Goal: Task Accomplishment & Management: Complete application form

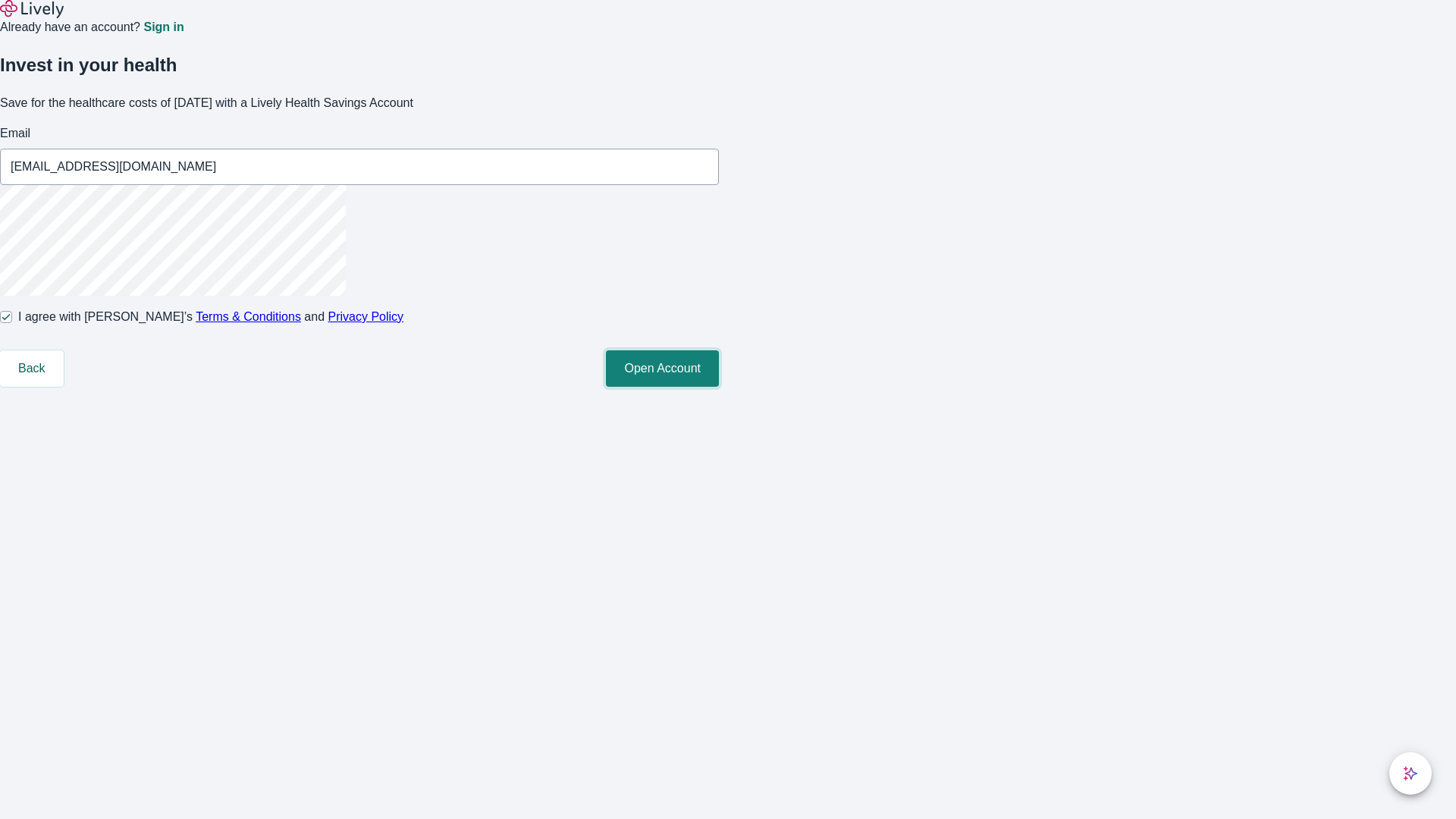
click at [719, 387] on button "Open Account" at bounding box center [662, 368] width 113 height 36
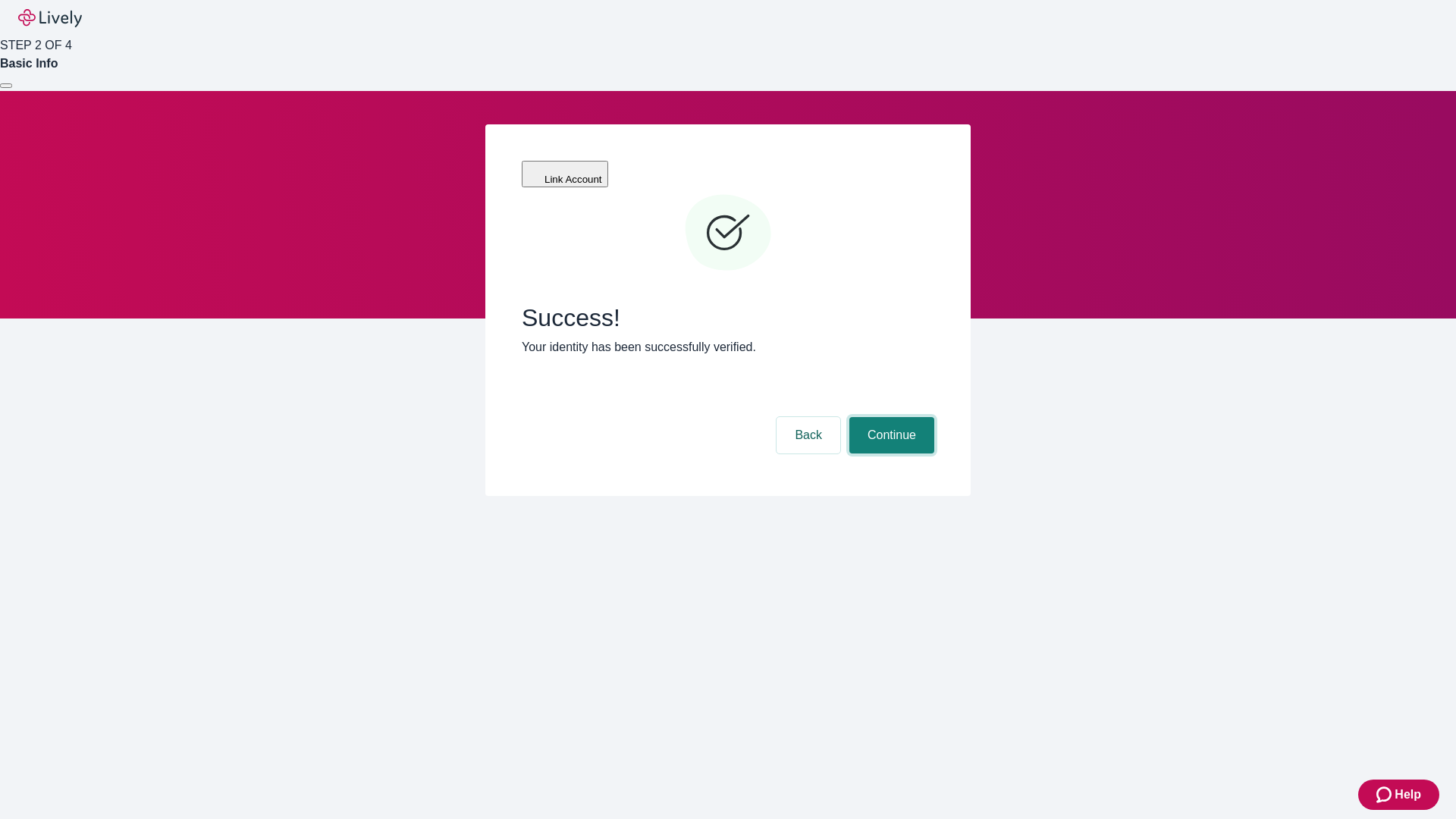
click at [889, 417] on button "Continue" at bounding box center [892, 435] width 85 height 36
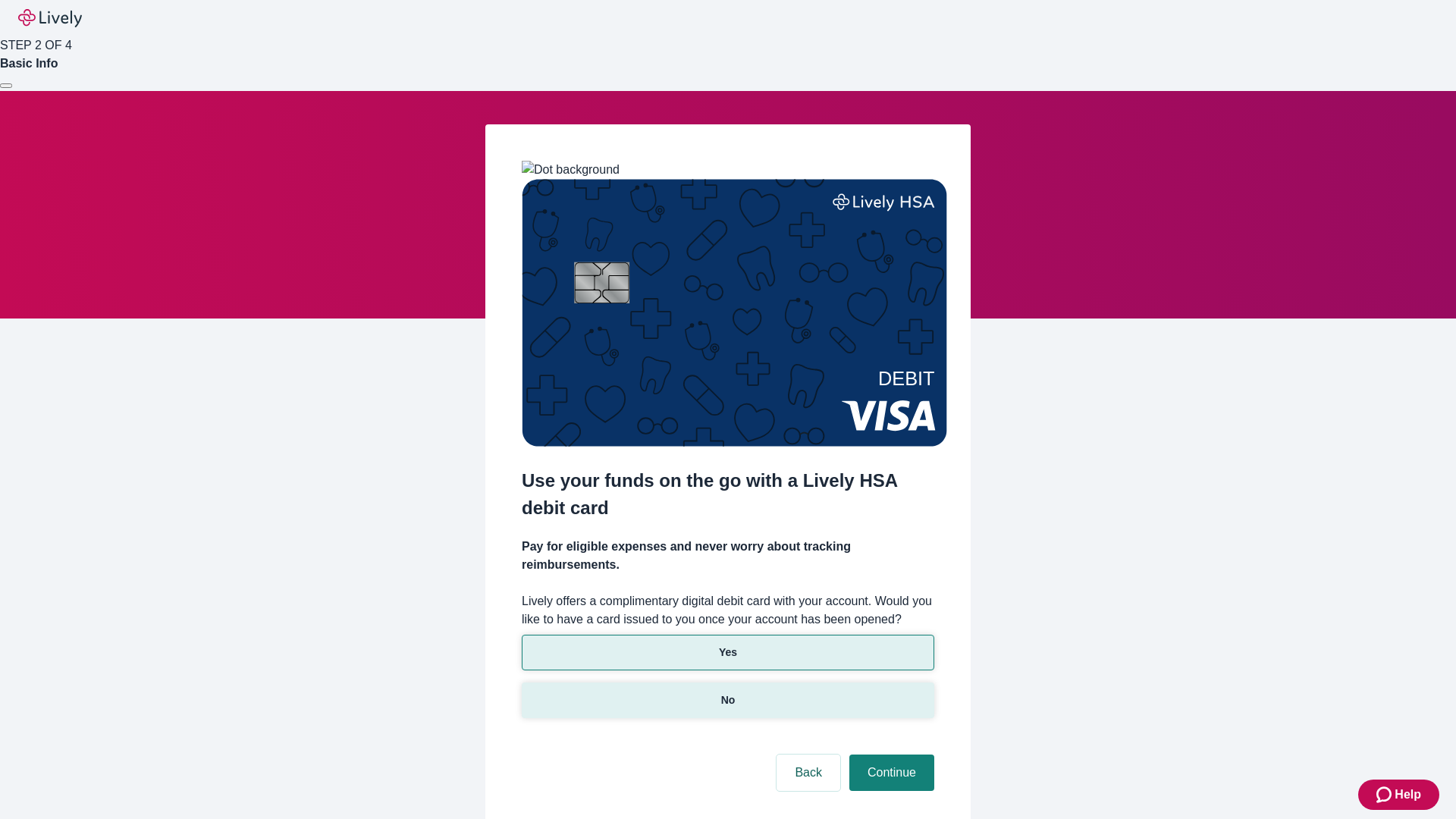
click at [728, 692] on p "No" at bounding box center [728, 700] width 14 height 16
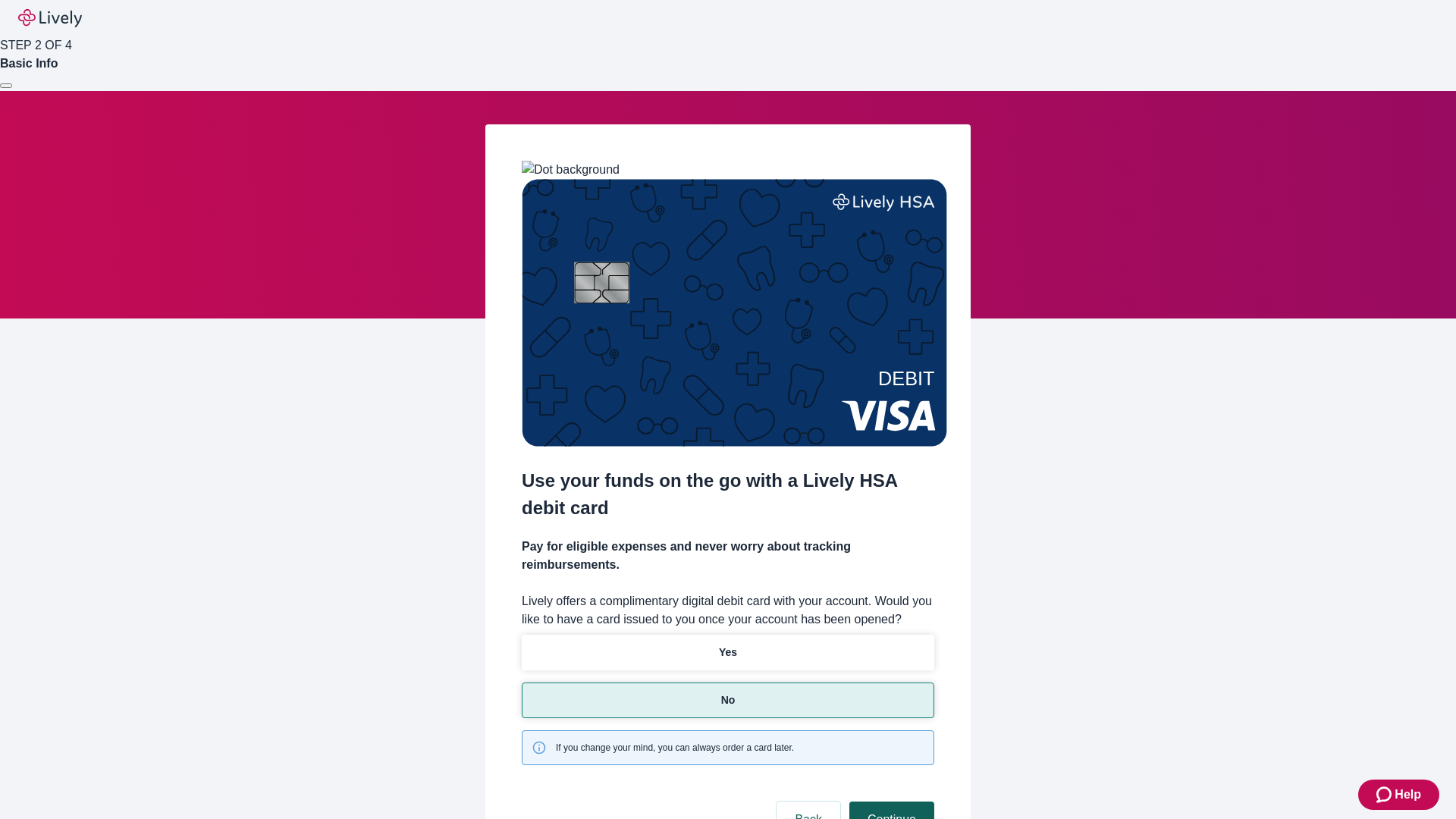
click at [889, 801] on button "Continue" at bounding box center [892, 819] width 85 height 36
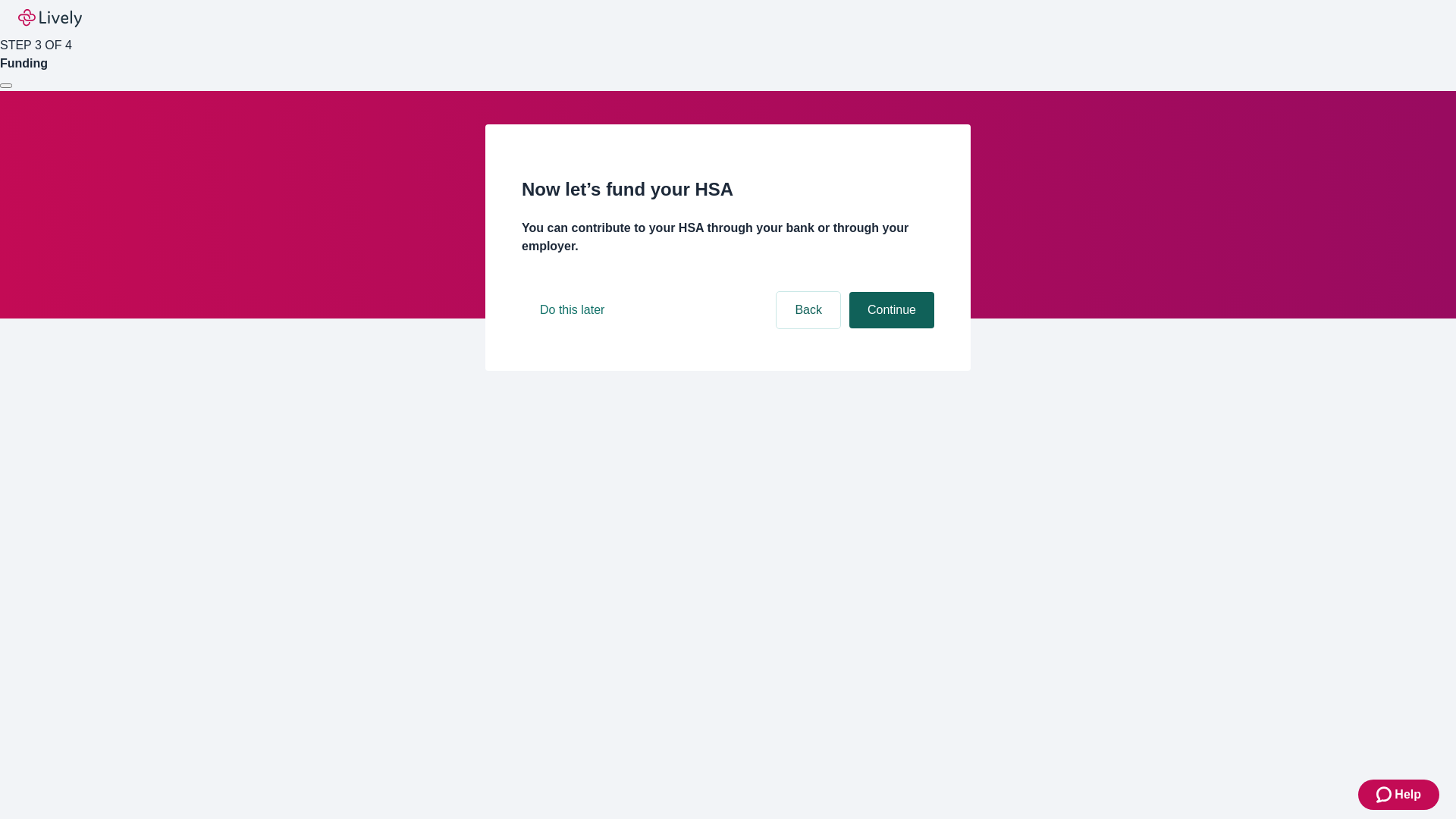
click at [889, 328] on button "Continue" at bounding box center [892, 310] width 85 height 36
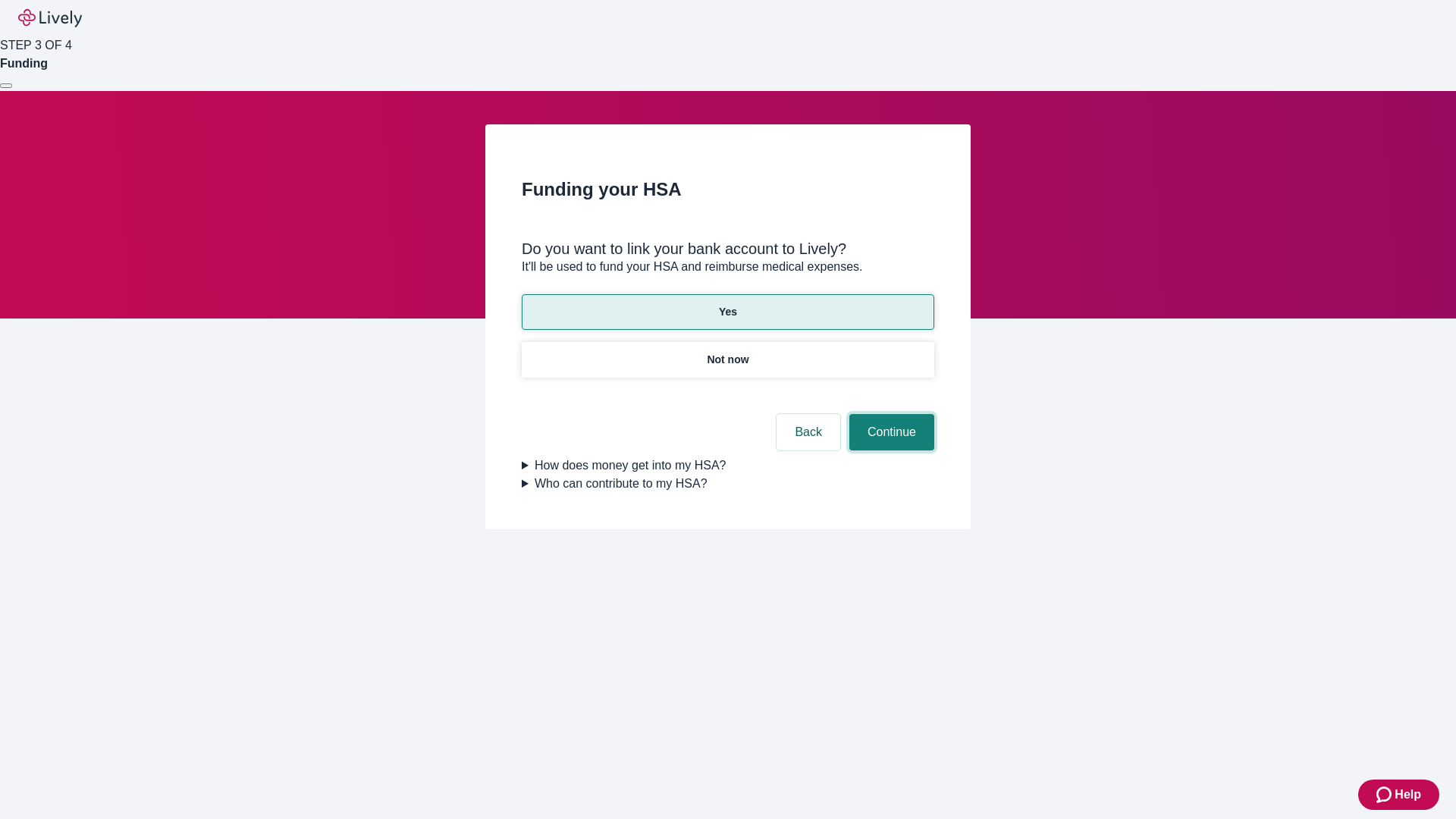
click at [889, 414] on button "Continue" at bounding box center [892, 432] width 85 height 36
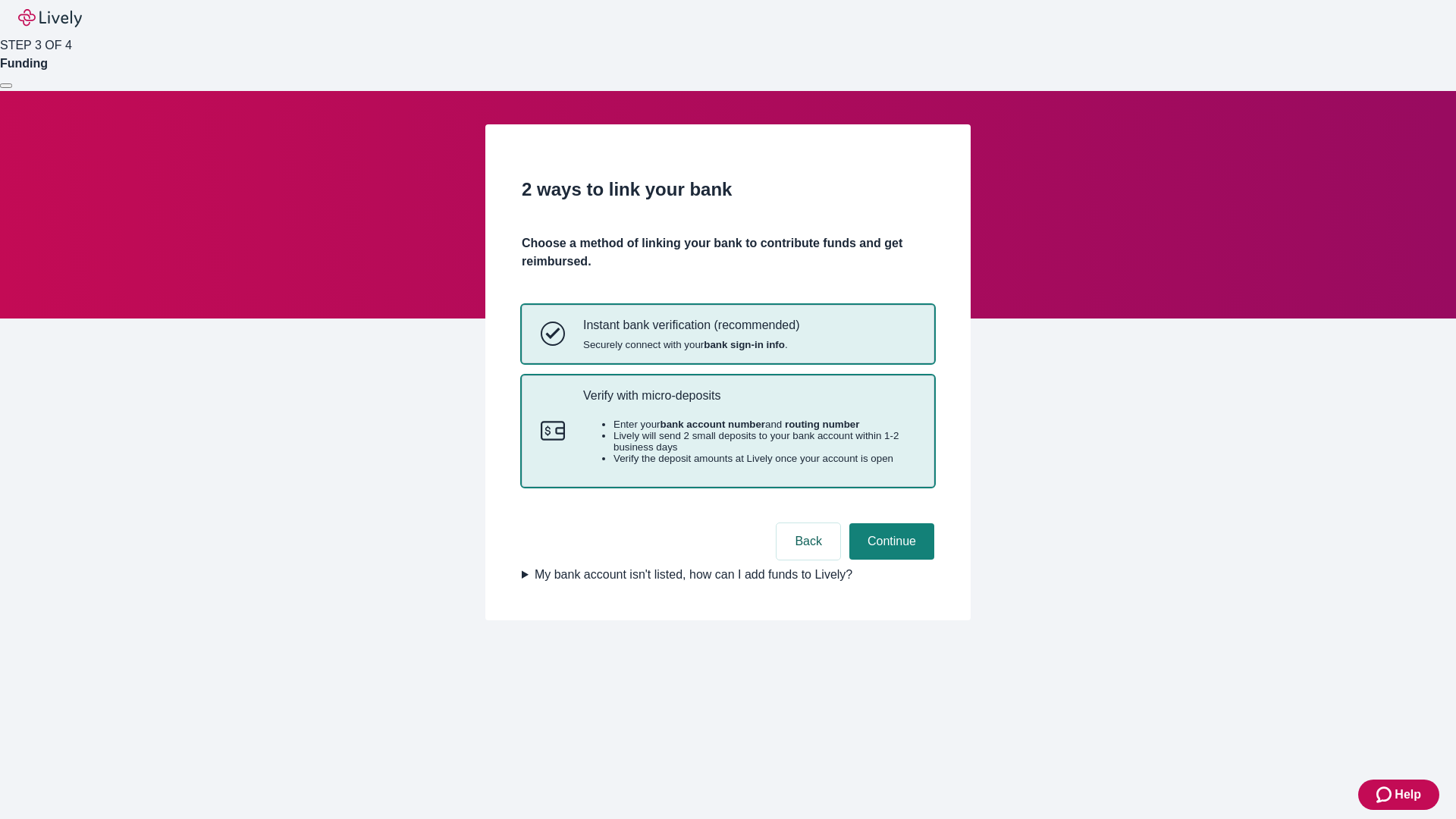
click at [749, 403] on p "Verify with micro-deposits" at bounding box center [750, 395] width 333 height 14
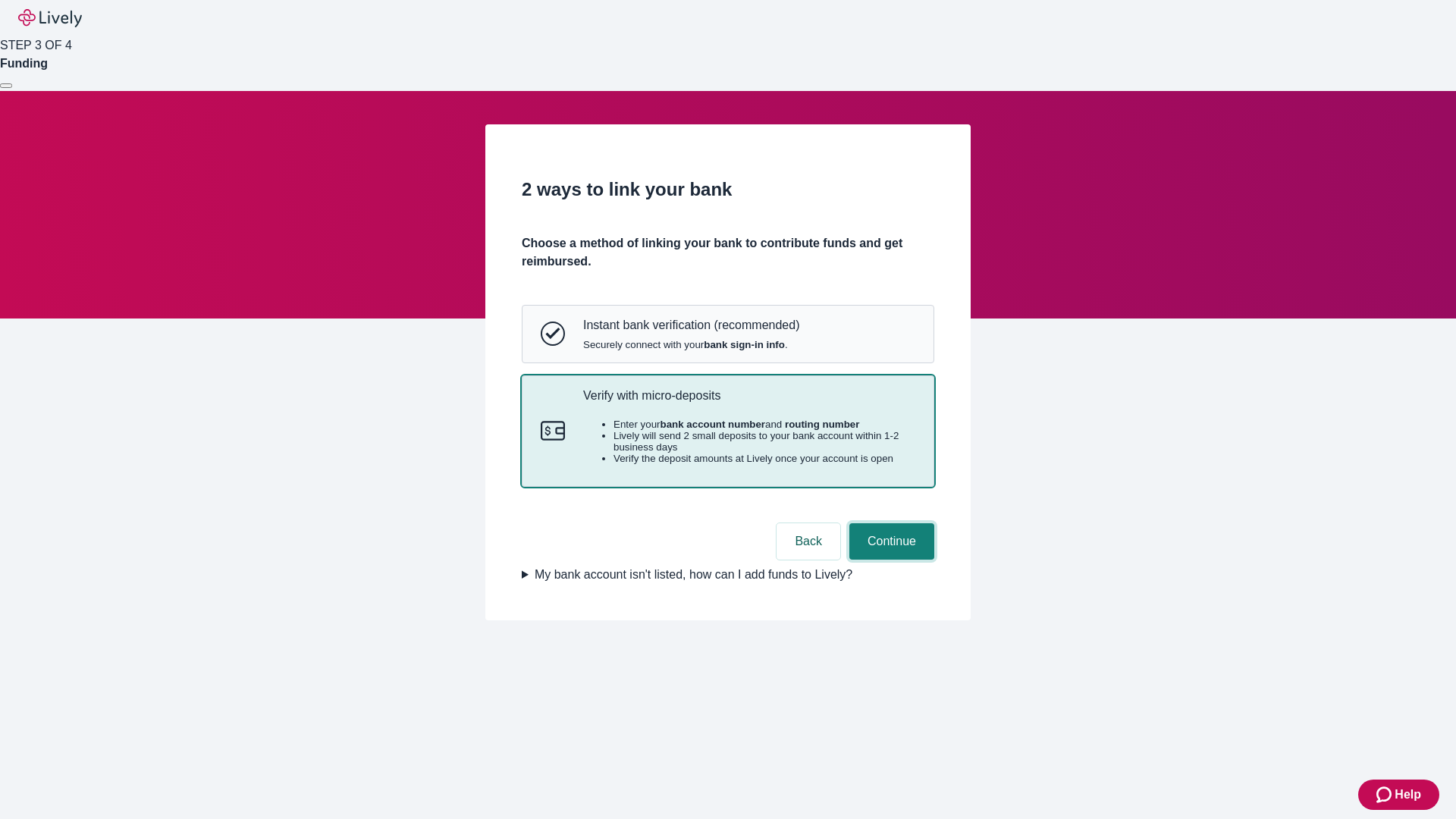
click at [889, 559] on button "Continue" at bounding box center [892, 541] width 85 height 36
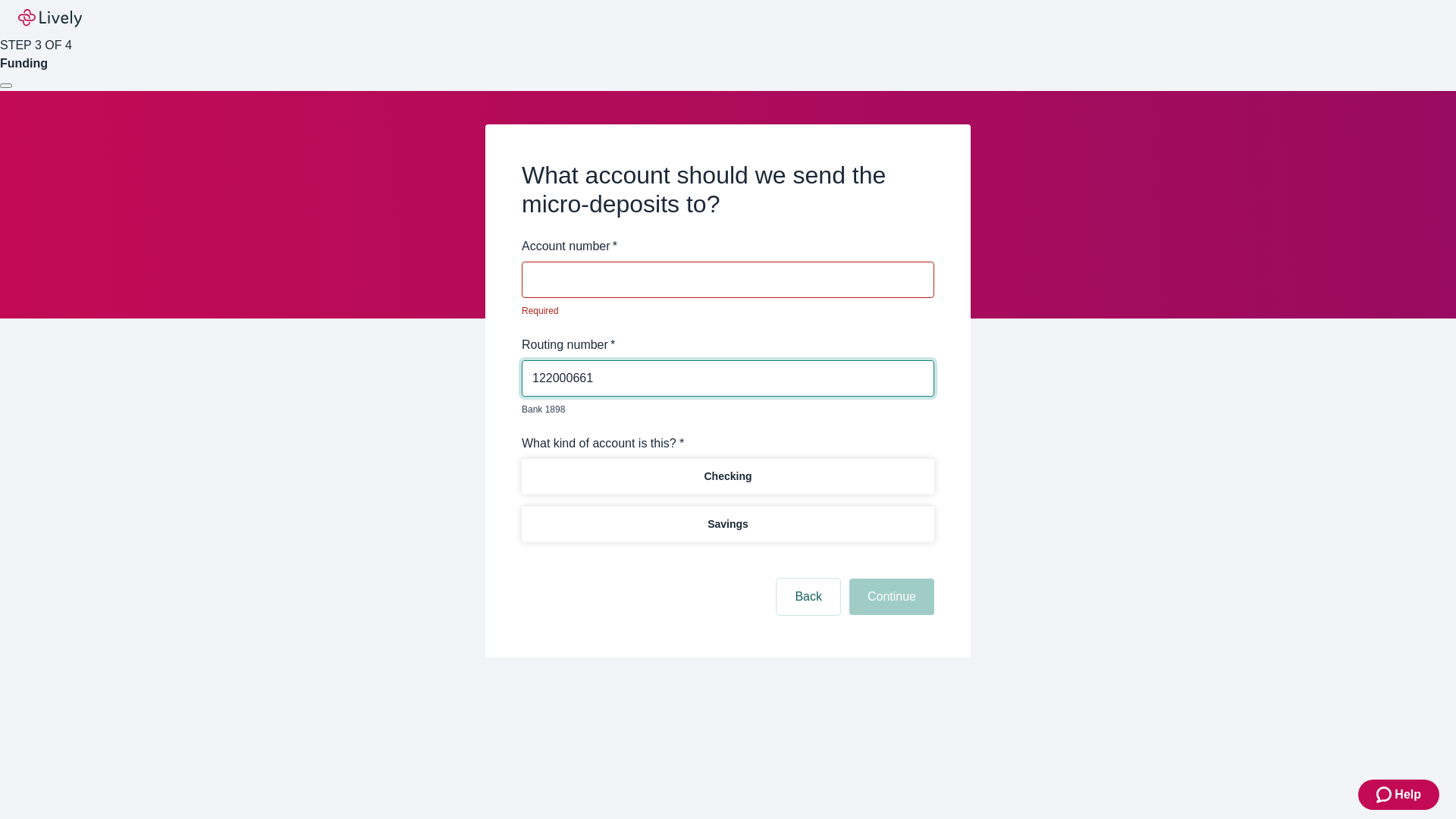
type input "122000661"
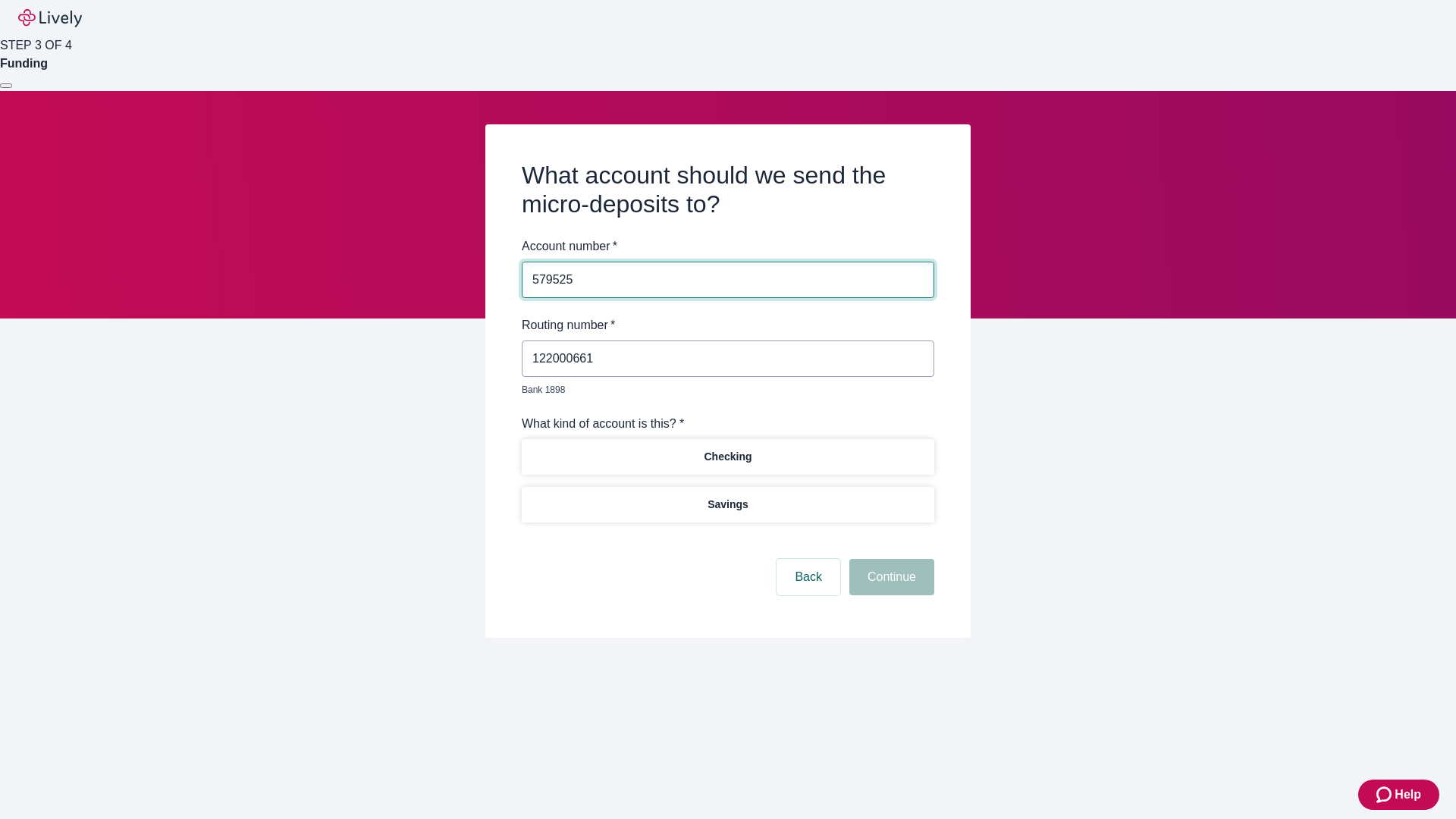
type input "579525"
click at [728, 449] on p "Checking" at bounding box center [728, 457] width 48 height 16
click at [889, 559] on button "Continue" at bounding box center [892, 576] width 85 height 36
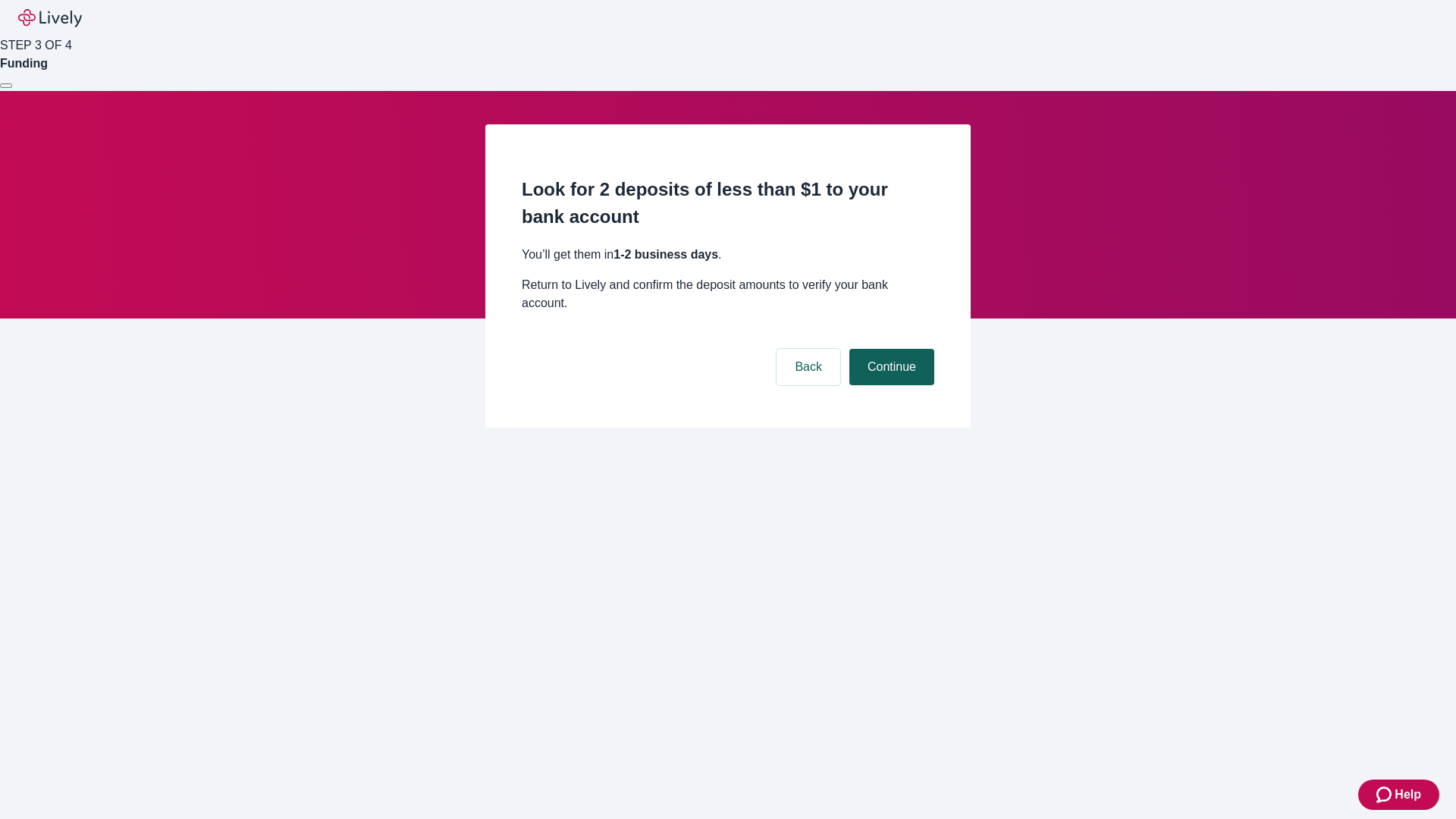
click at [889, 349] on button "Continue" at bounding box center [892, 367] width 85 height 36
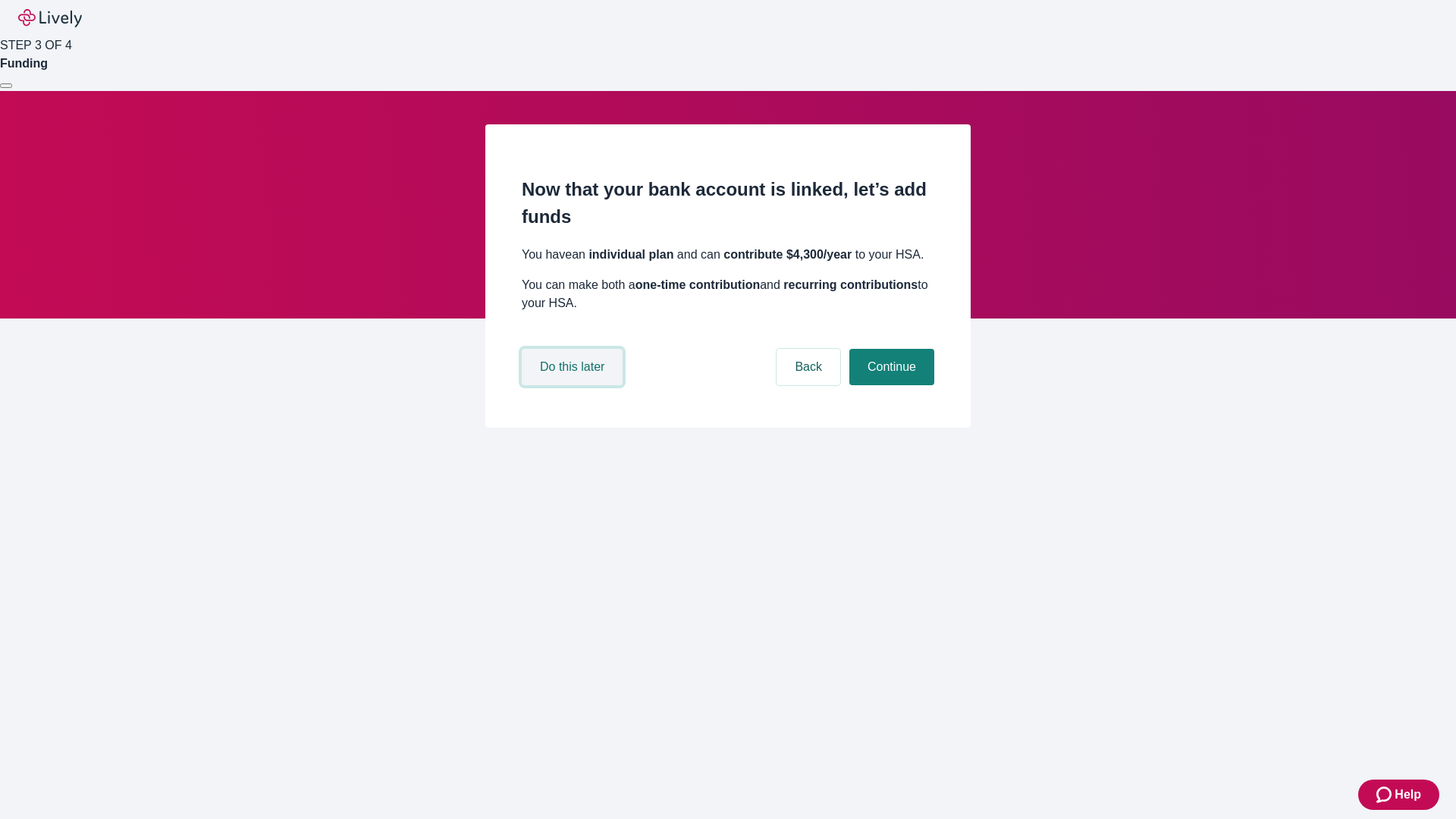
click at [574, 385] on button "Do this later" at bounding box center [572, 367] width 101 height 36
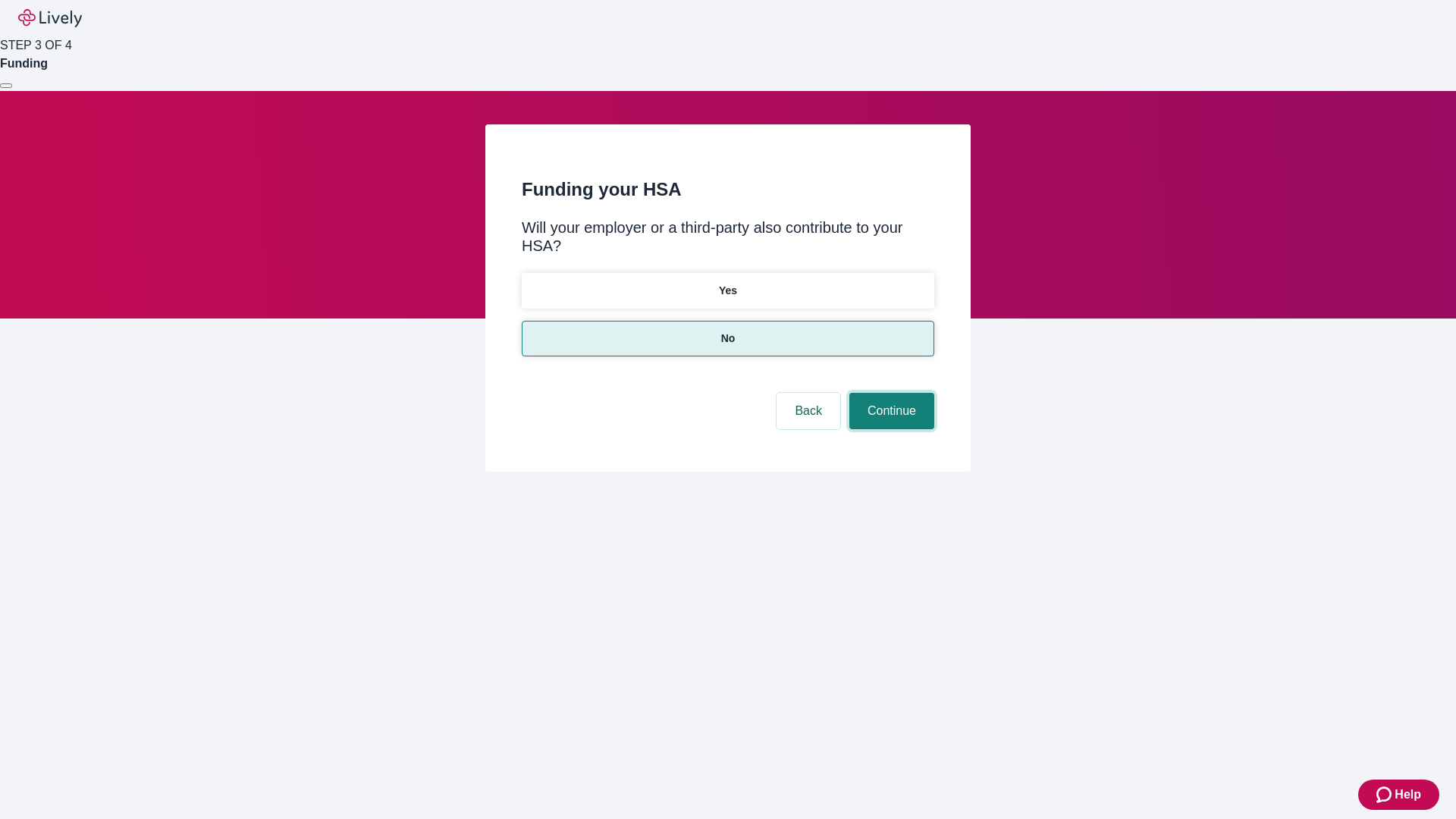
click at [889, 393] on button "Continue" at bounding box center [892, 411] width 85 height 36
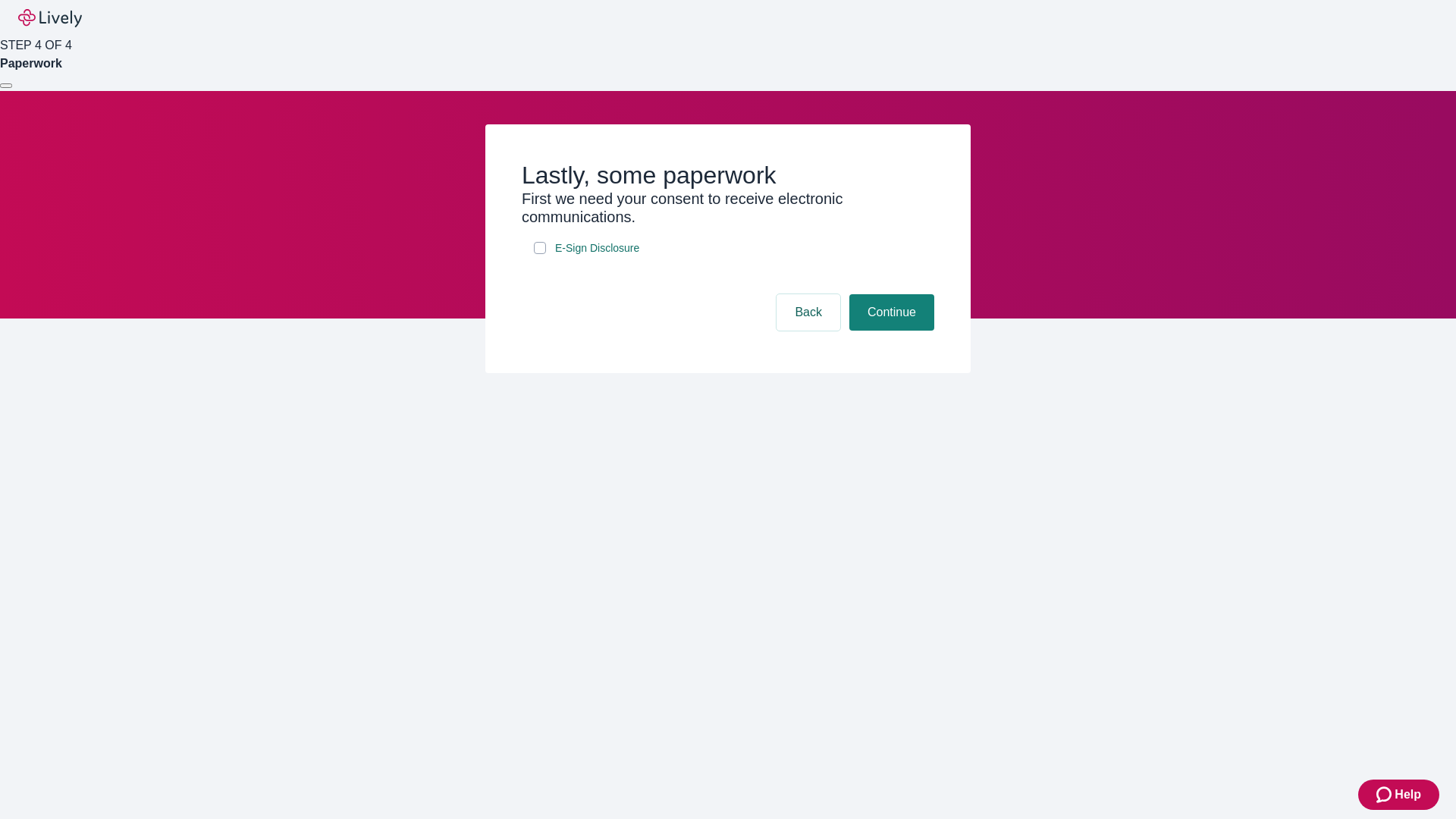
click at [540, 254] on input "E-Sign Disclosure" at bounding box center [540, 248] width 12 height 12
checkbox input "true"
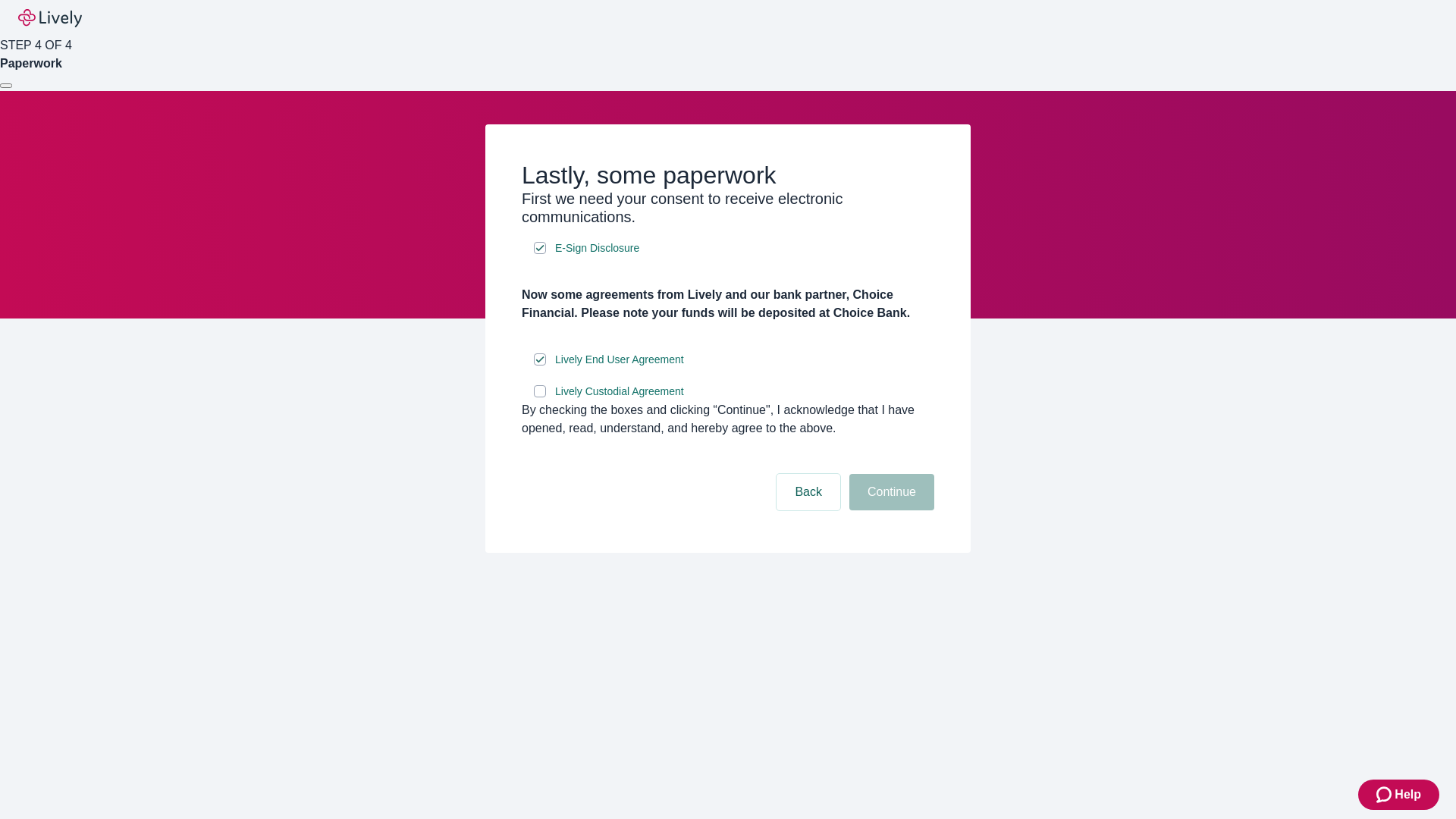
click at [540, 398] on input "Lively Custodial Agreement" at bounding box center [540, 391] width 12 height 12
checkbox input "true"
click at [889, 510] on button "Continue" at bounding box center [892, 492] width 85 height 36
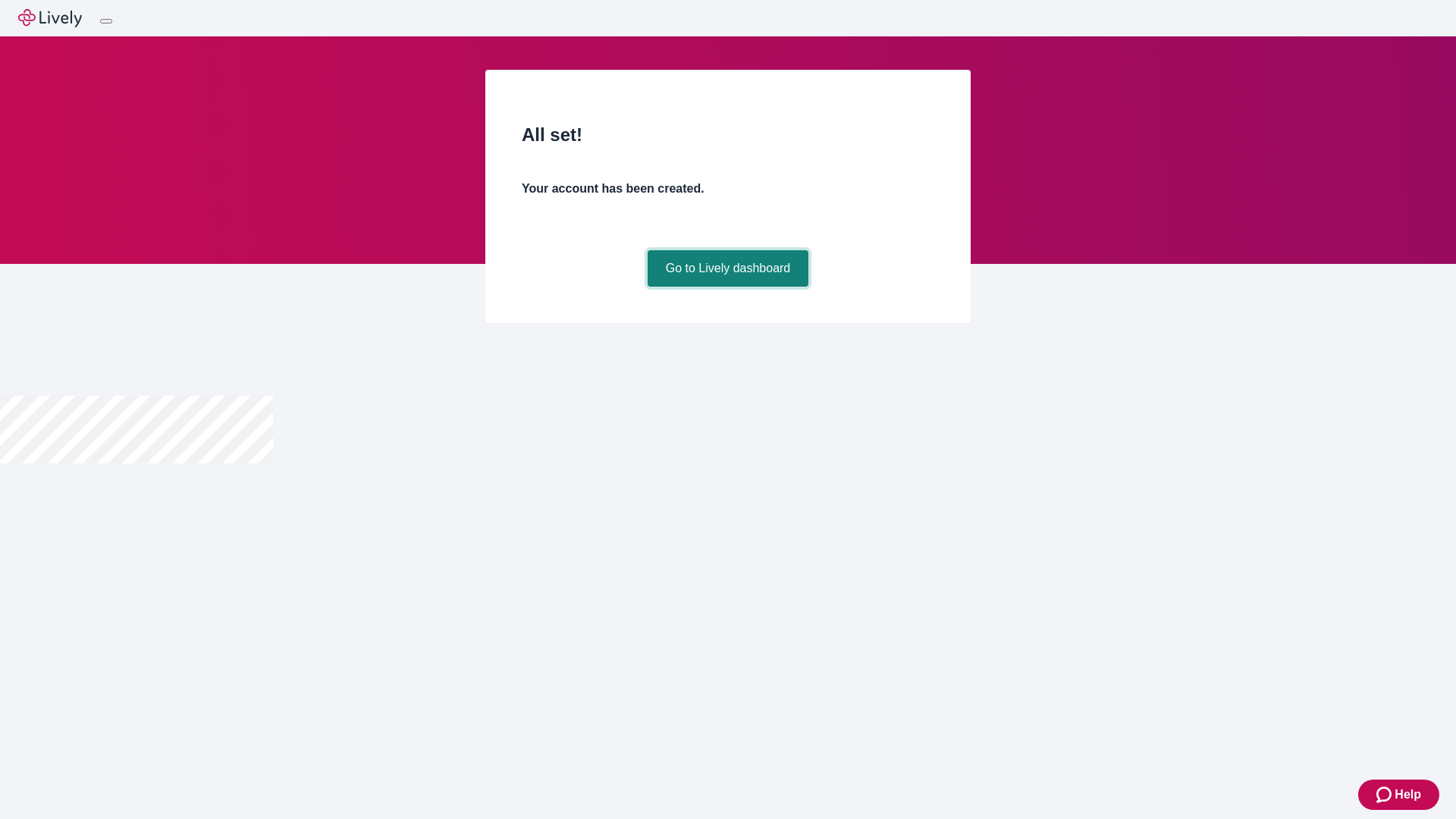
click at [728, 287] on link "Go to Lively dashboard" at bounding box center [728, 268] width 162 height 36
